Goal: Task Accomplishment & Management: Manage account settings

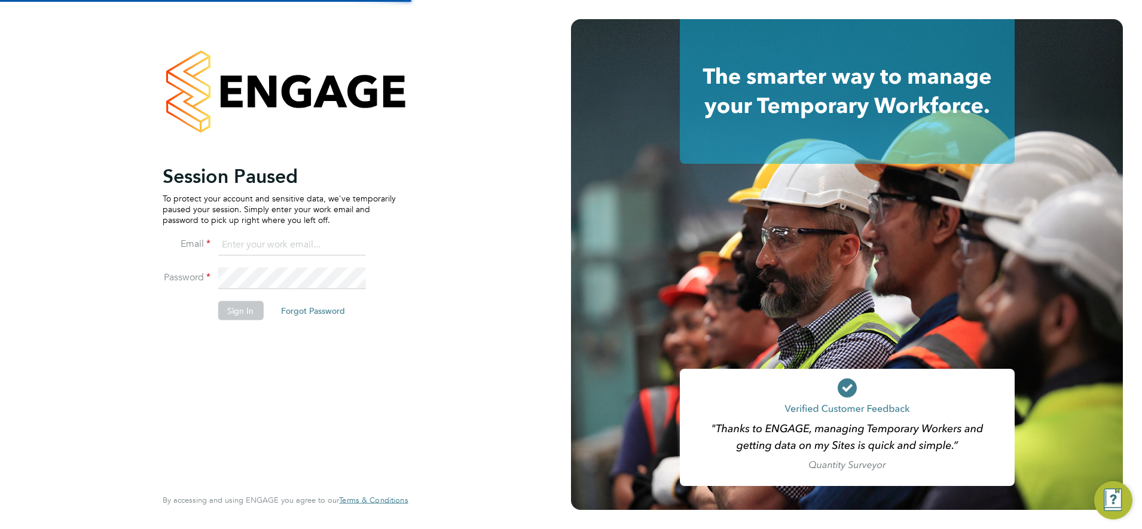
type input "[PERSON_NAME][EMAIL_ADDRESS][PERSON_NAME][DOMAIN_NAME]"
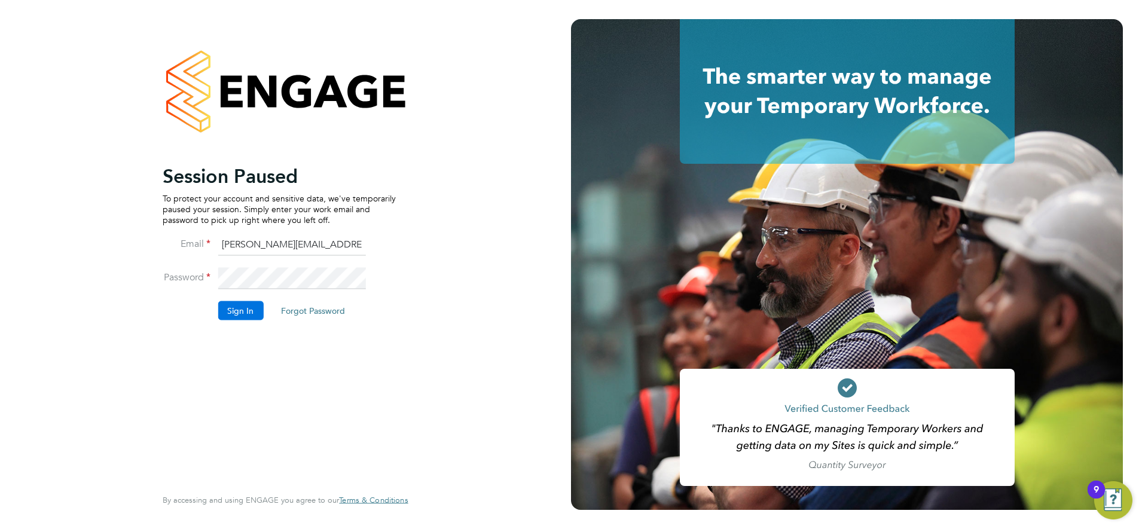
click at [243, 309] on button "Sign In" at bounding box center [240, 310] width 45 height 19
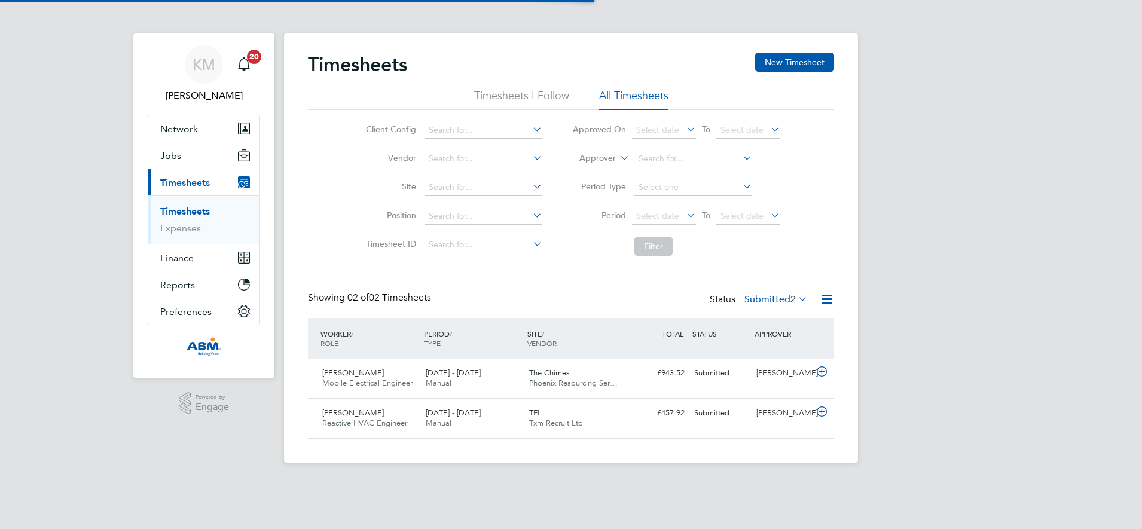
scroll to position [31, 104]
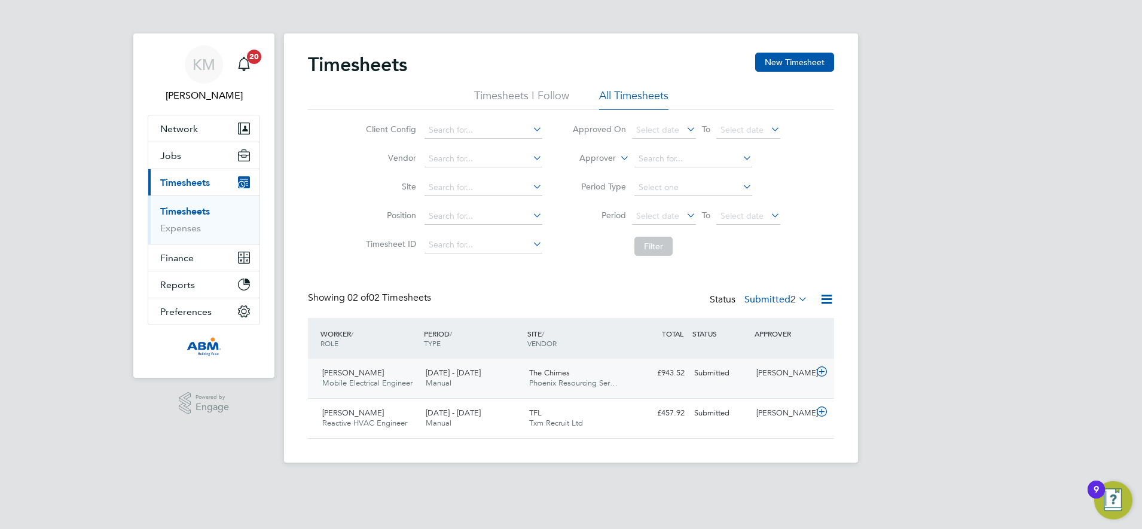
click at [632, 386] on div "[PERSON_NAME] Mobile Electrical Engineer [DATE] - [DATE] [DATE] - [DATE] Manual…" at bounding box center [571, 378] width 526 height 39
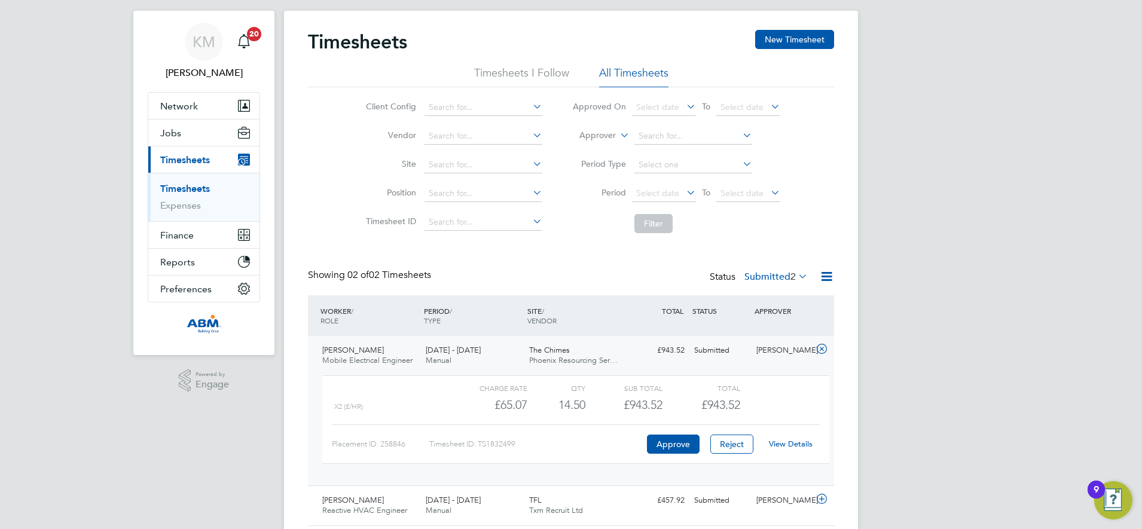
scroll to position [63, 0]
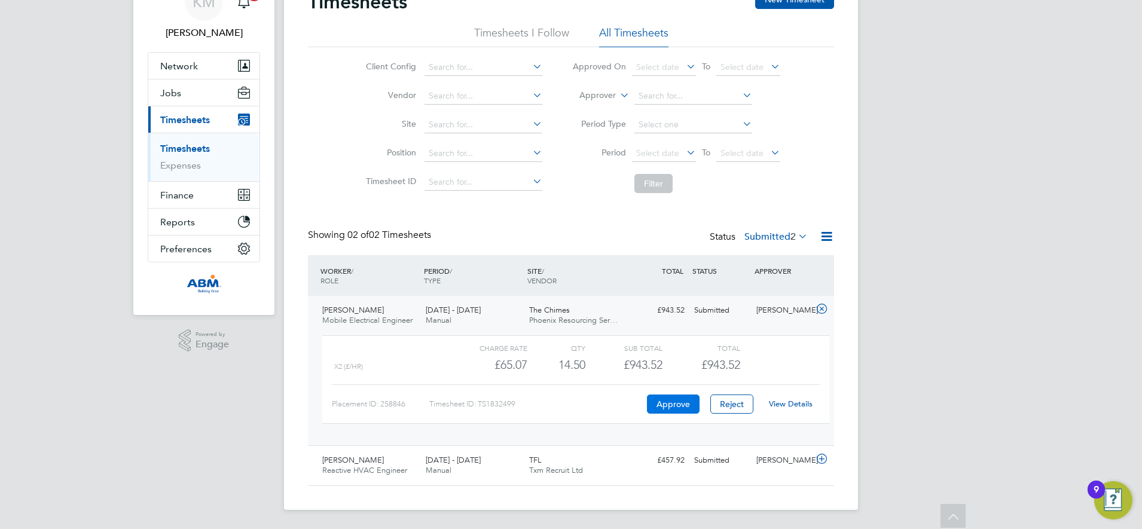
click at [669, 403] on button "Approve" at bounding box center [673, 404] width 53 height 19
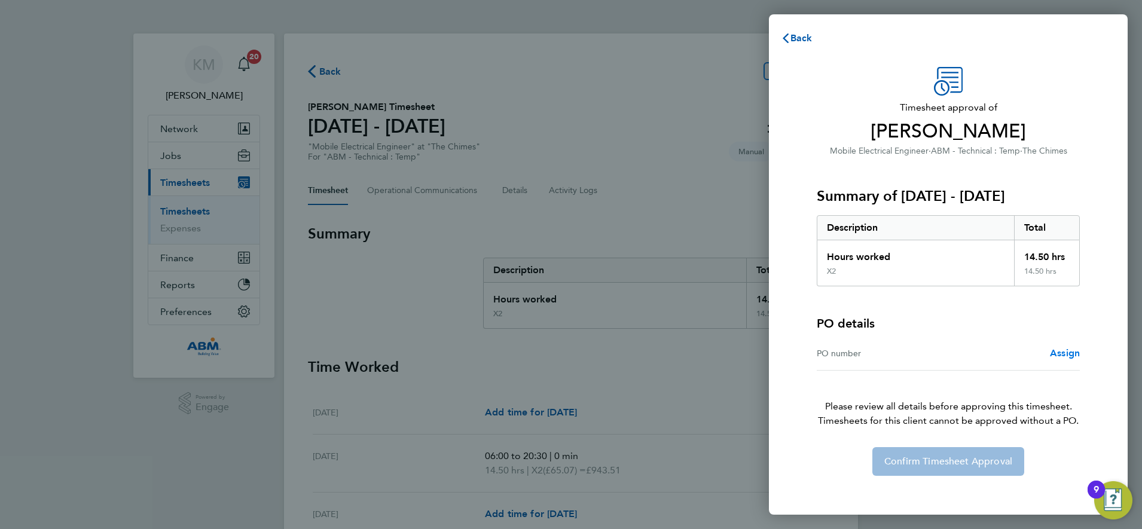
click at [1067, 355] on span "Assign" at bounding box center [1065, 352] width 30 height 11
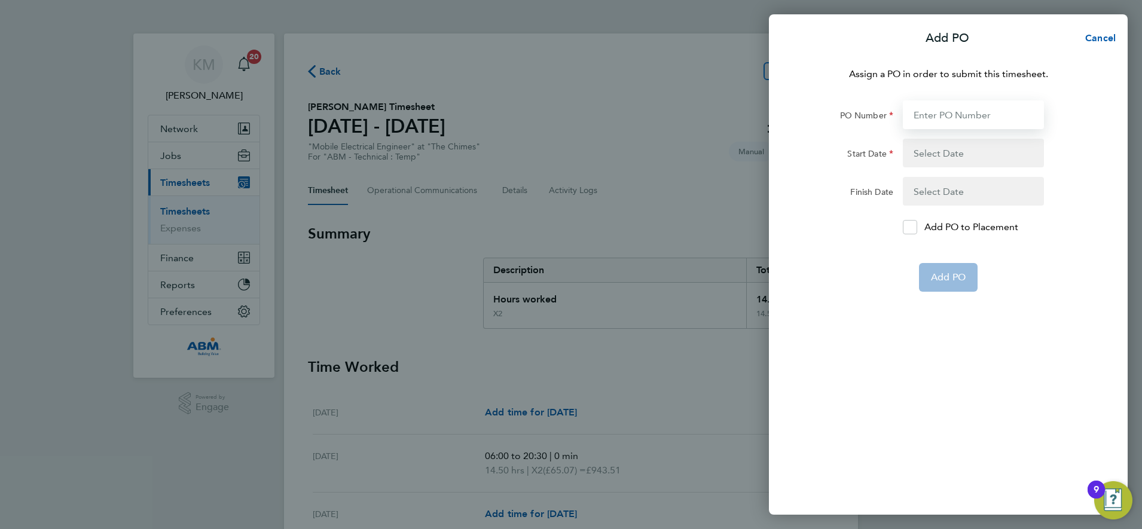
click at [936, 110] on input "PO Number" at bounding box center [973, 114] width 141 height 29
type input "648392"
click at [960, 155] on button "button" at bounding box center [973, 153] width 141 height 29
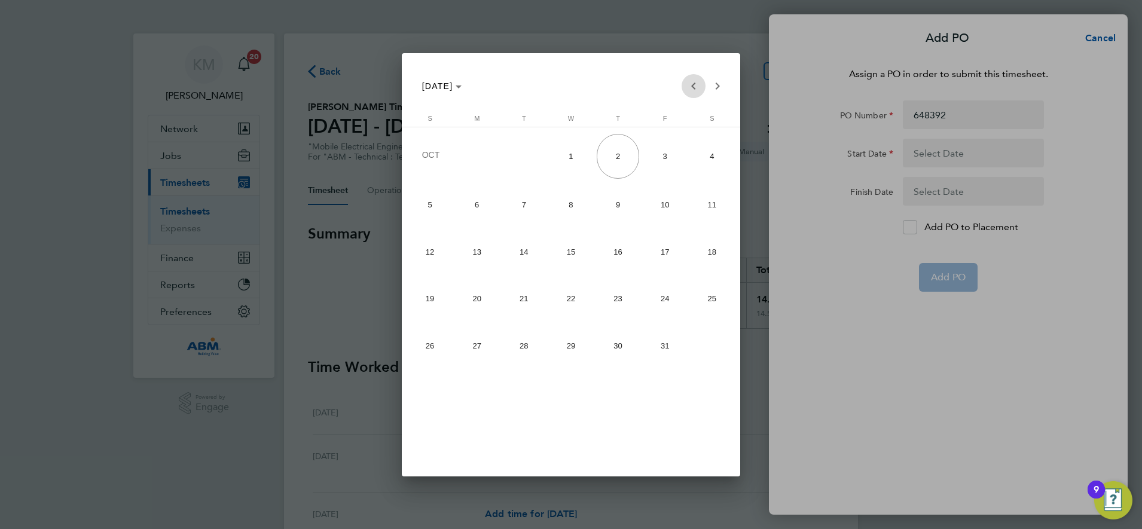
click at [693, 86] on span "Previous month" at bounding box center [694, 86] width 24 height 24
click at [712, 343] on span "27" at bounding box center [712, 343] width 42 height 42
type input "27 Sep 25"
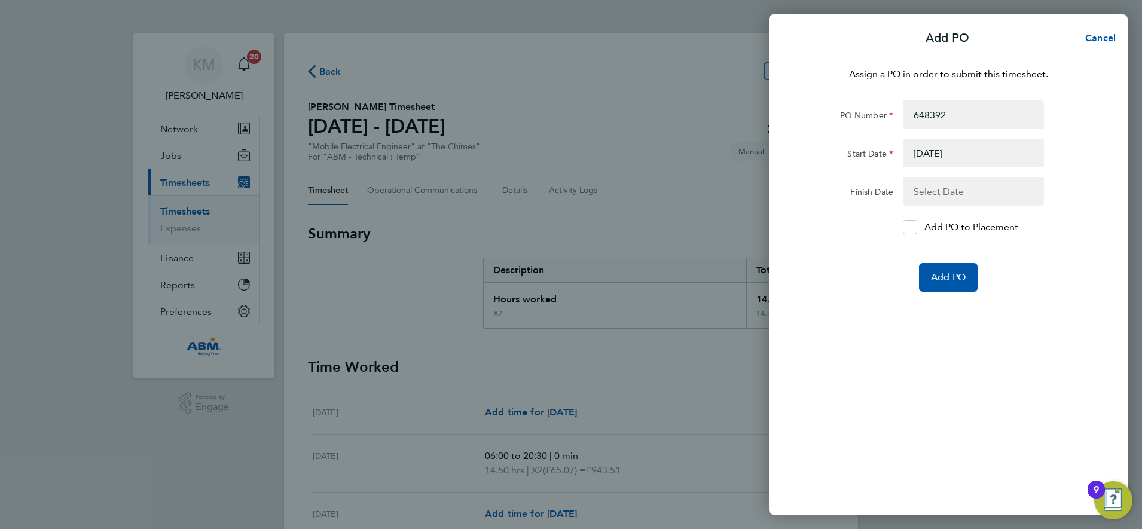
click at [949, 191] on button "button" at bounding box center [973, 191] width 141 height 29
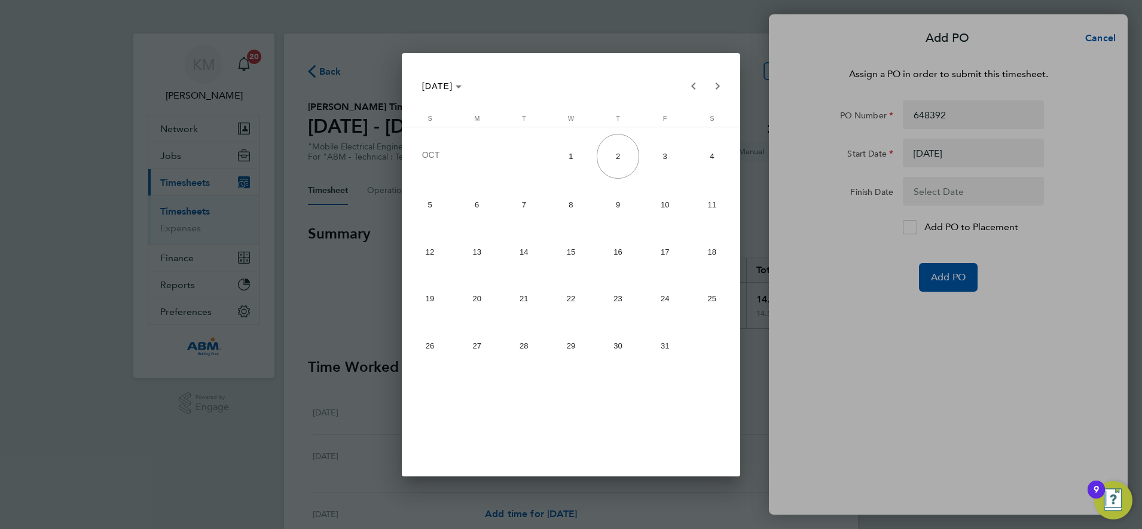
click at [665, 155] on span "3" at bounding box center [665, 156] width 42 height 45
type input "03 Oct 25"
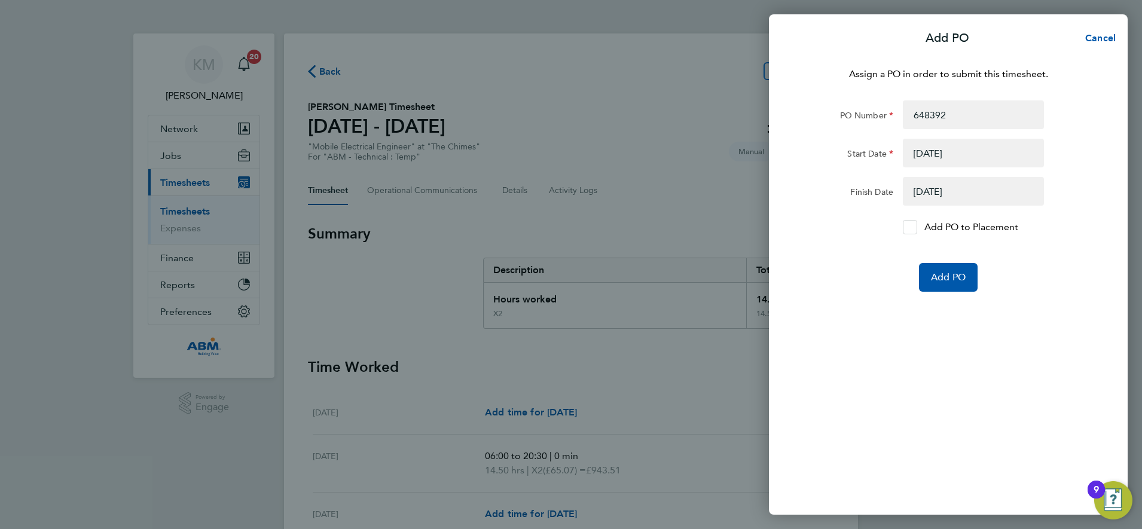
click at [916, 228] on div at bounding box center [910, 227] width 14 height 14
click at [914, 227] on input "Add PO to Placement" at bounding box center [914, 227] width 0 height 0
click at [944, 279] on span "Add PO" at bounding box center [948, 278] width 35 height 12
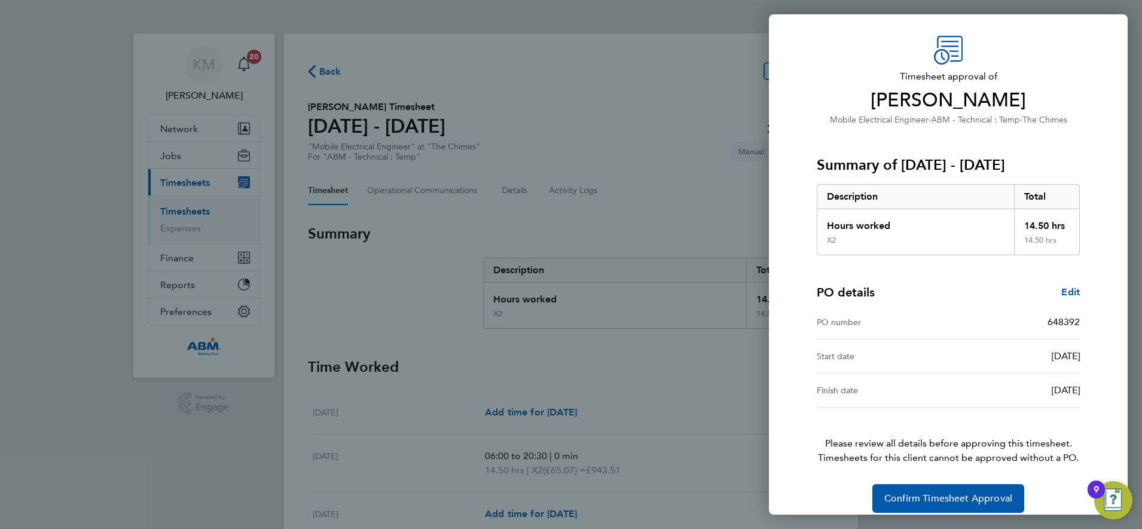
scroll to position [44, 0]
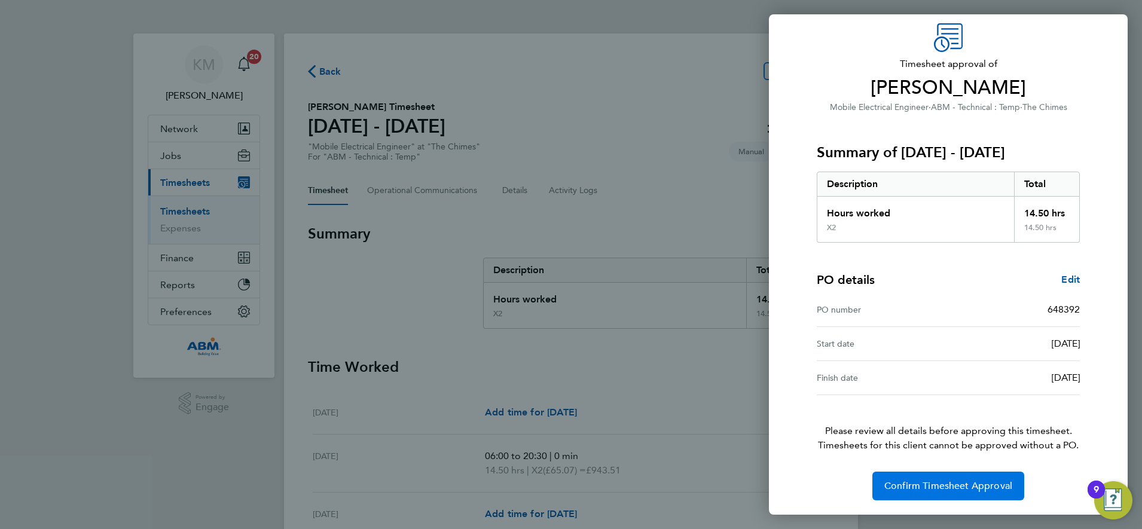
click at [929, 486] on span "Confirm Timesheet Approval" at bounding box center [949, 486] width 128 height 12
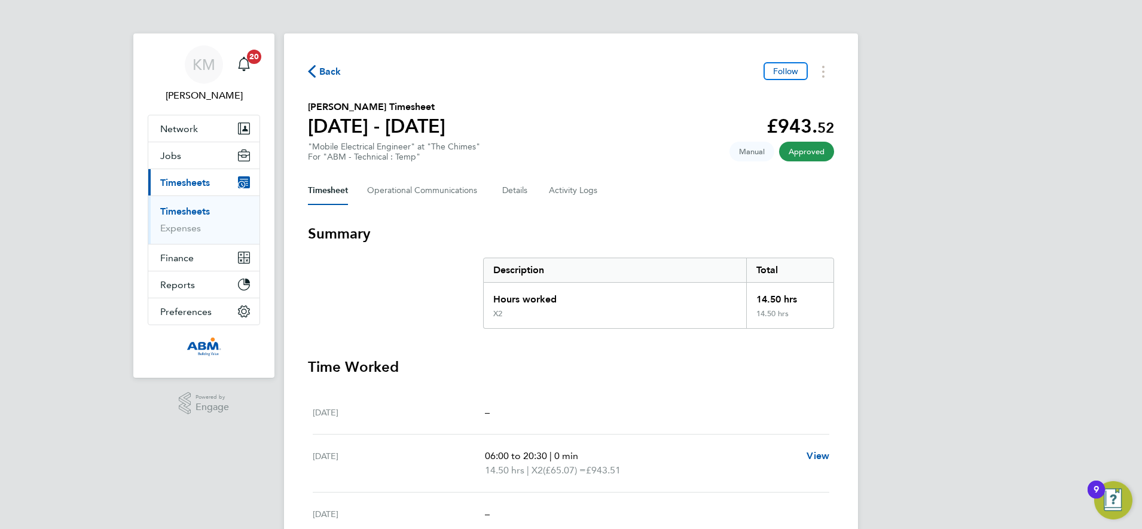
click at [331, 70] on span "Back" at bounding box center [330, 72] width 22 height 14
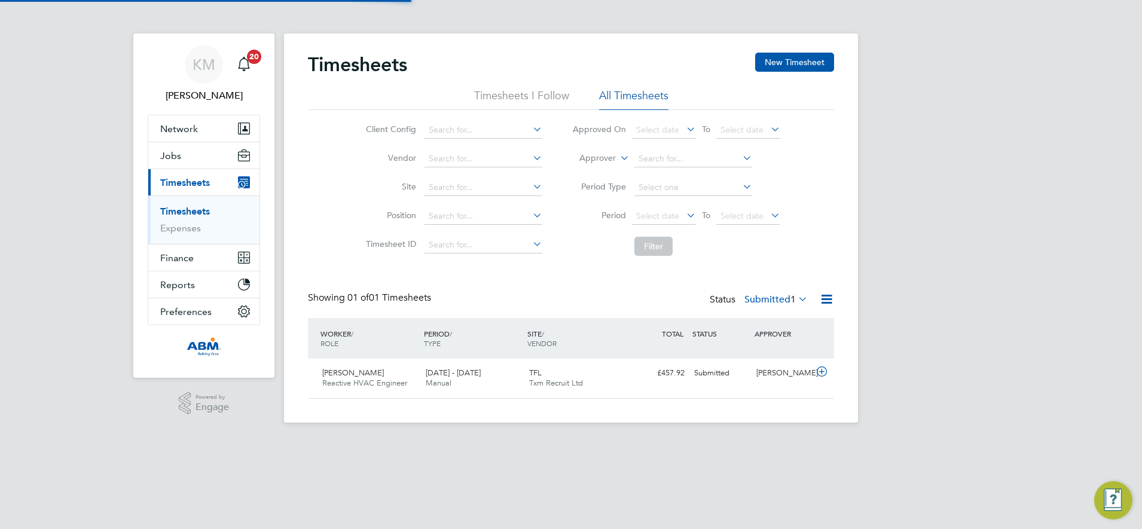
scroll to position [31, 104]
click at [1083, 220] on div "KM Karen Mcgovern Notifications 20 Applications: Network Businesses Sites Worke…" at bounding box center [571, 221] width 1142 height 442
